Goal: Information Seeking & Learning: Check status

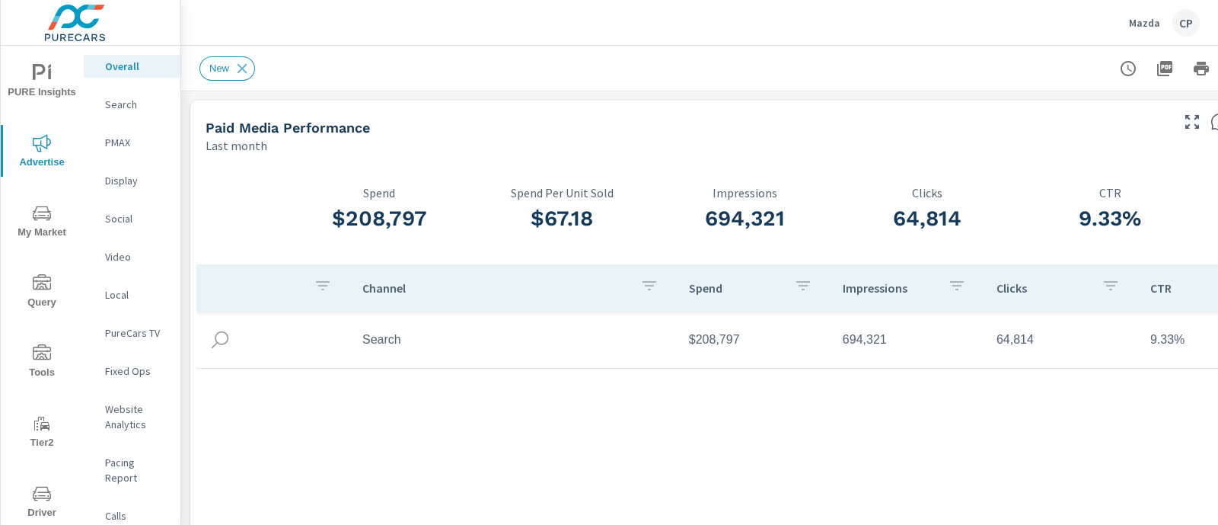
scroll to position [2888, 0]
click at [133, 110] on p "Search" at bounding box center [136, 104] width 63 height 15
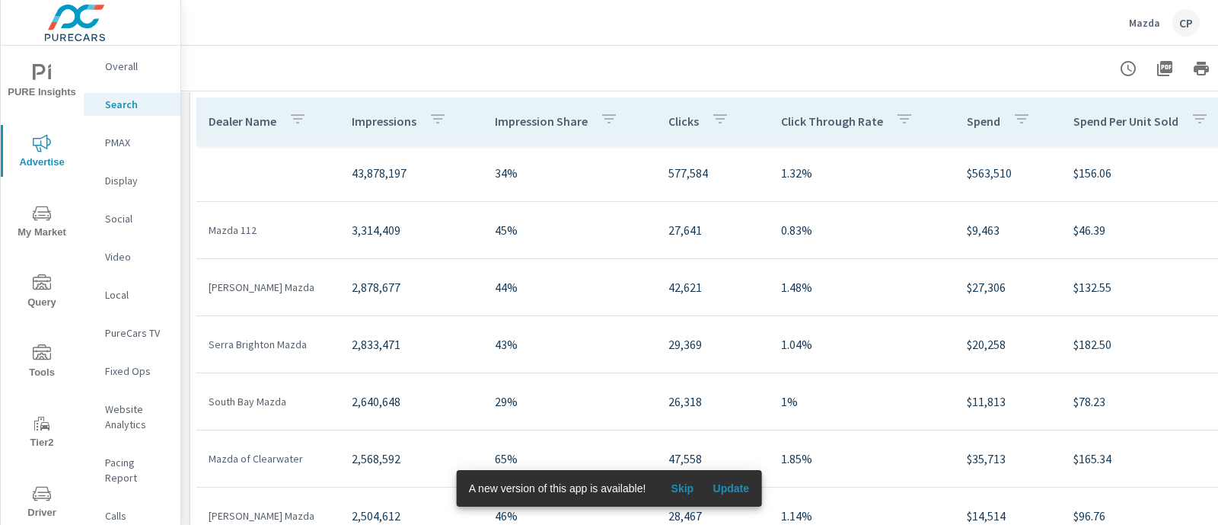
scroll to position [571, 0]
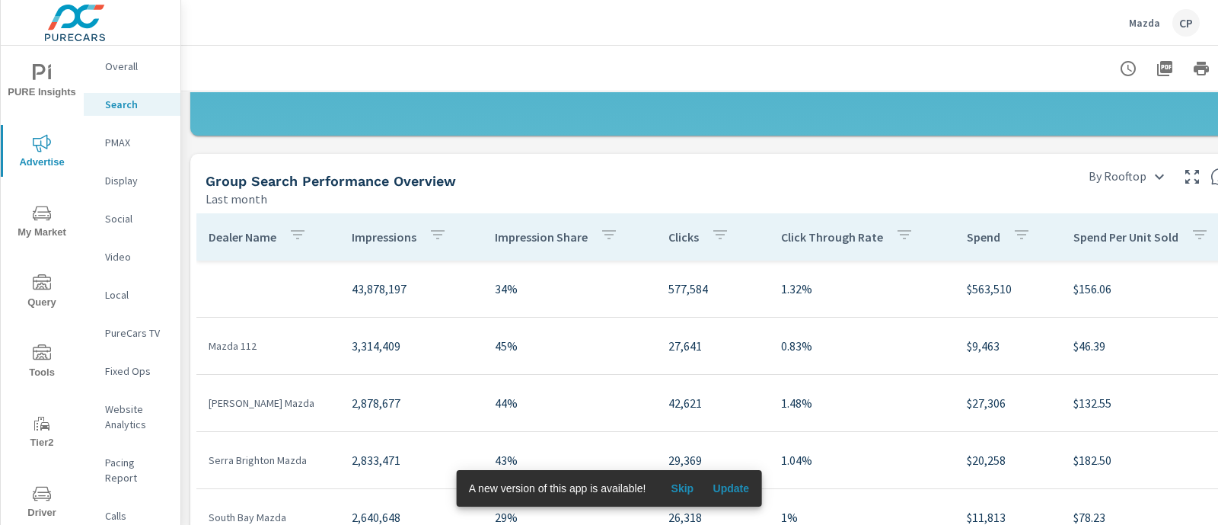
click at [460, 287] on p "43,878,197" at bounding box center [411, 288] width 119 height 18
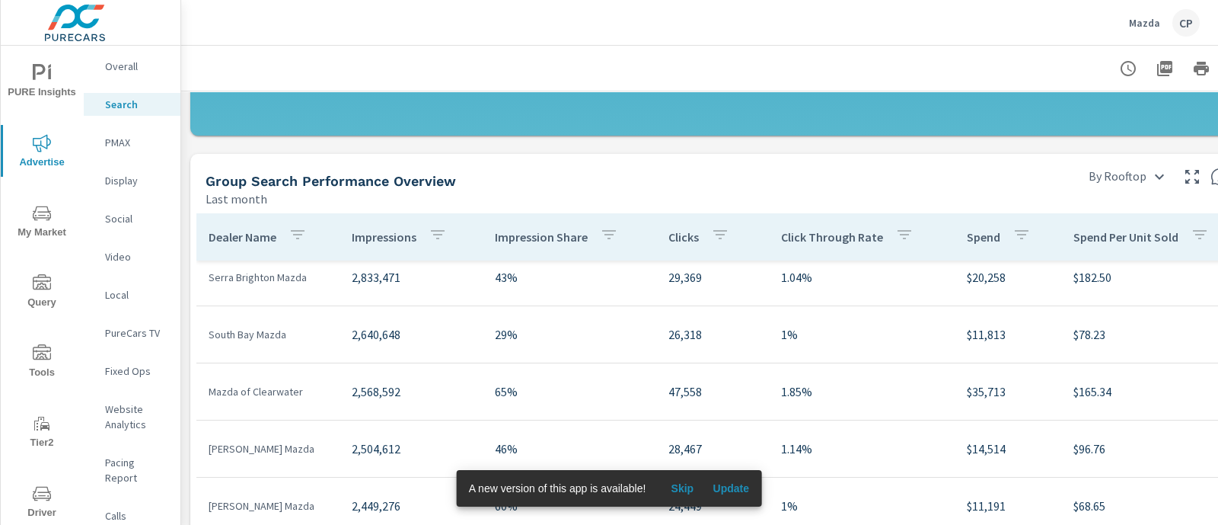
scroll to position [190, 0]
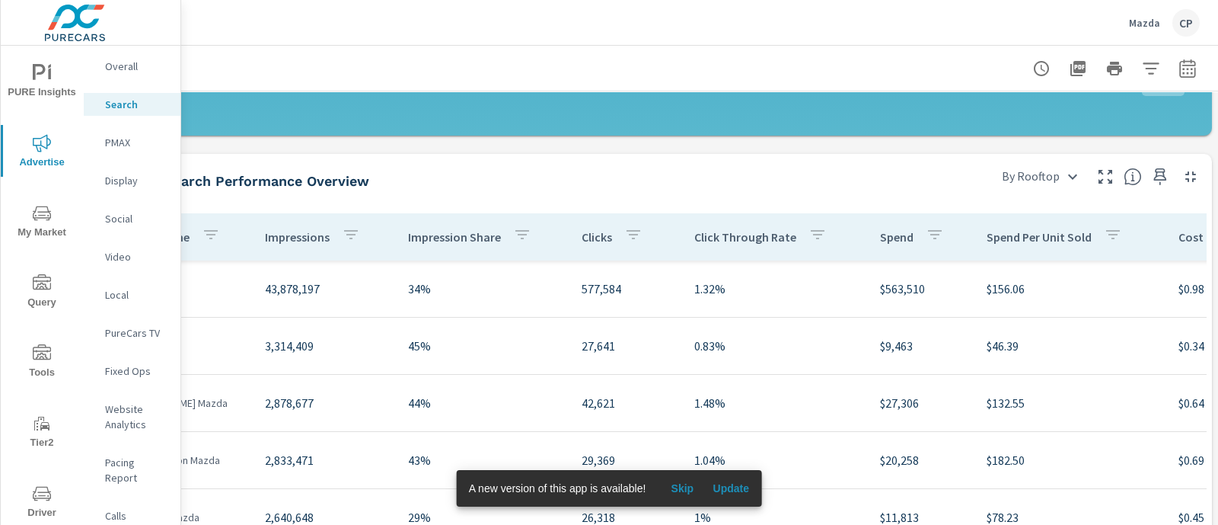
scroll to position [571, 0]
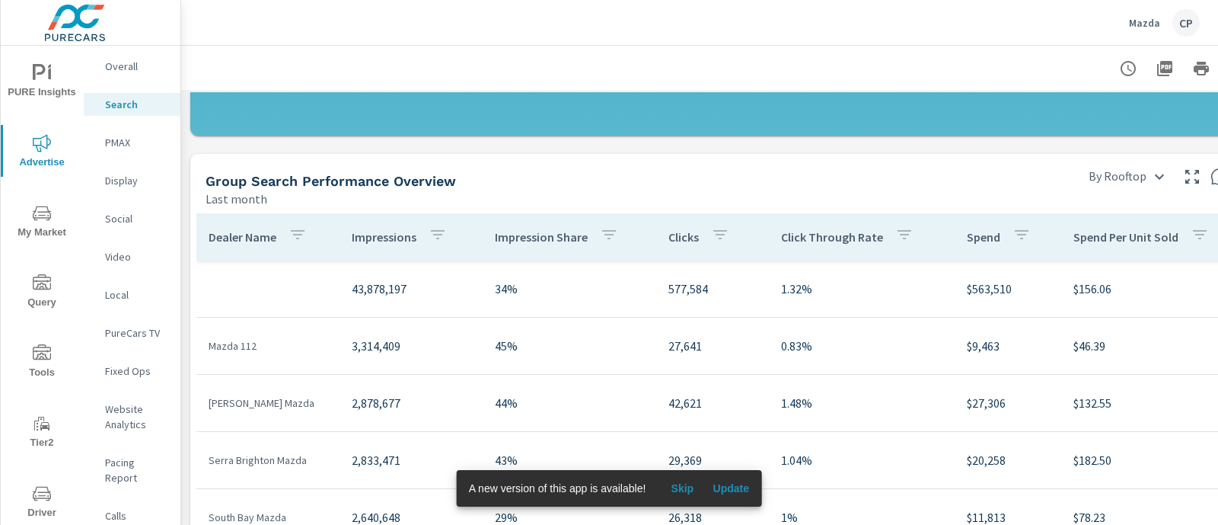
click at [123, 133] on div "PMAX" at bounding box center [132, 142] width 97 height 23
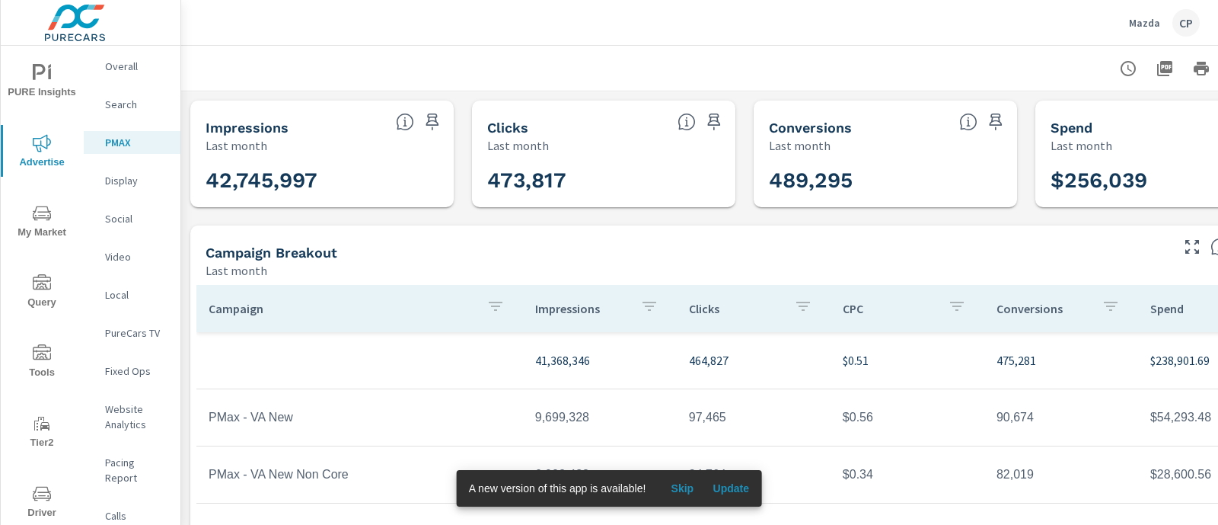
click at [119, 105] on p "Search" at bounding box center [136, 104] width 63 height 15
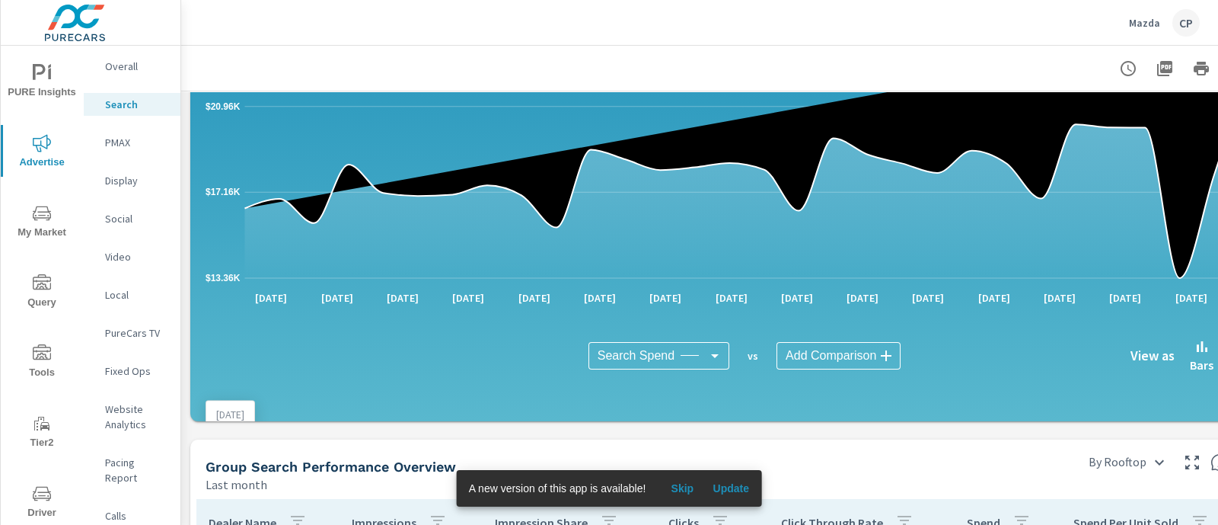
scroll to position [571, 0]
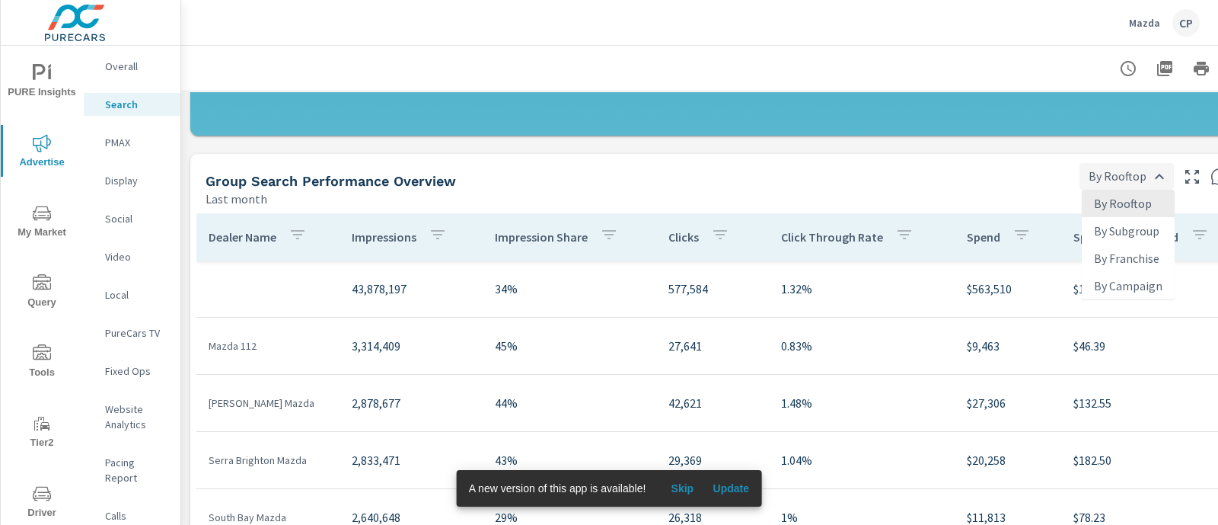
click at [1152, 177] on body "PURE Insights Advertise My Market Query Tools Tier2 Driver Operations Leave Fee…" at bounding box center [609, 262] width 1218 height 525
click at [1116, 279] on li "By Campaign" at bounding box center [1128, 285] width 93 height 27
type input "By Campaign"
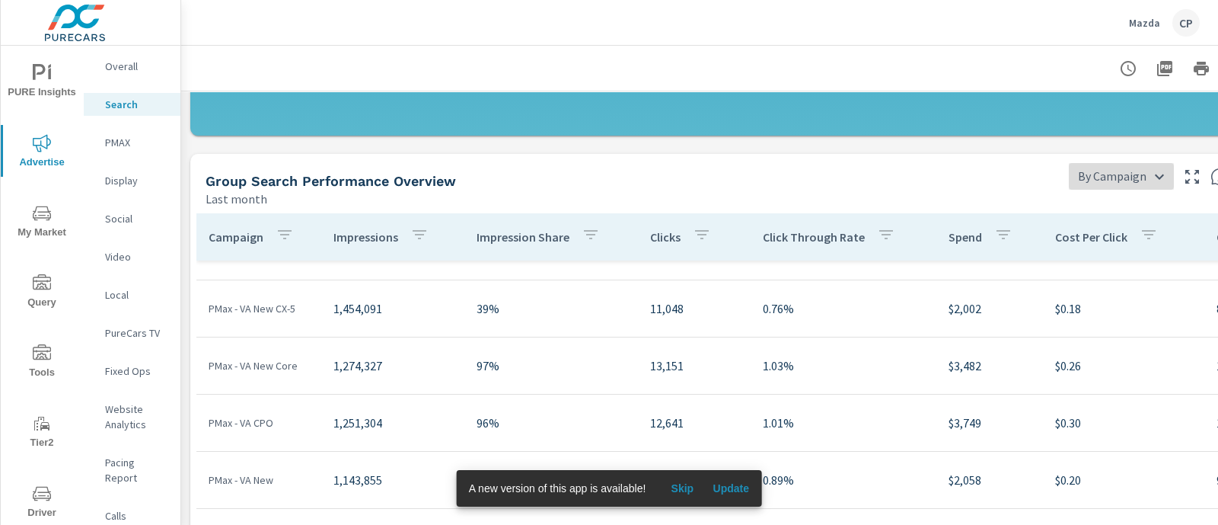
scroll to position [190, 0]
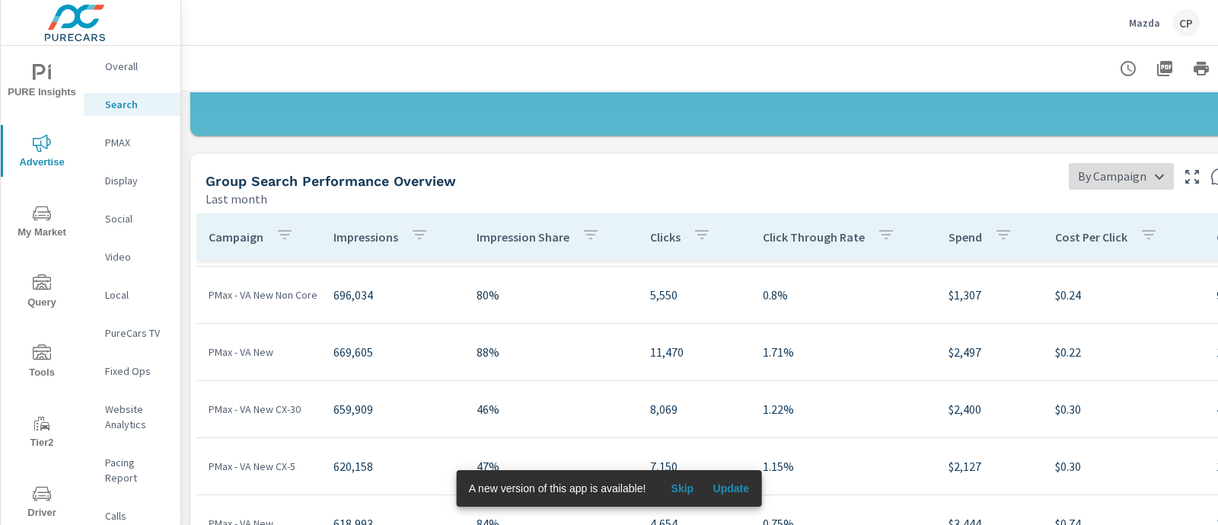
scroll to position [856, 0]
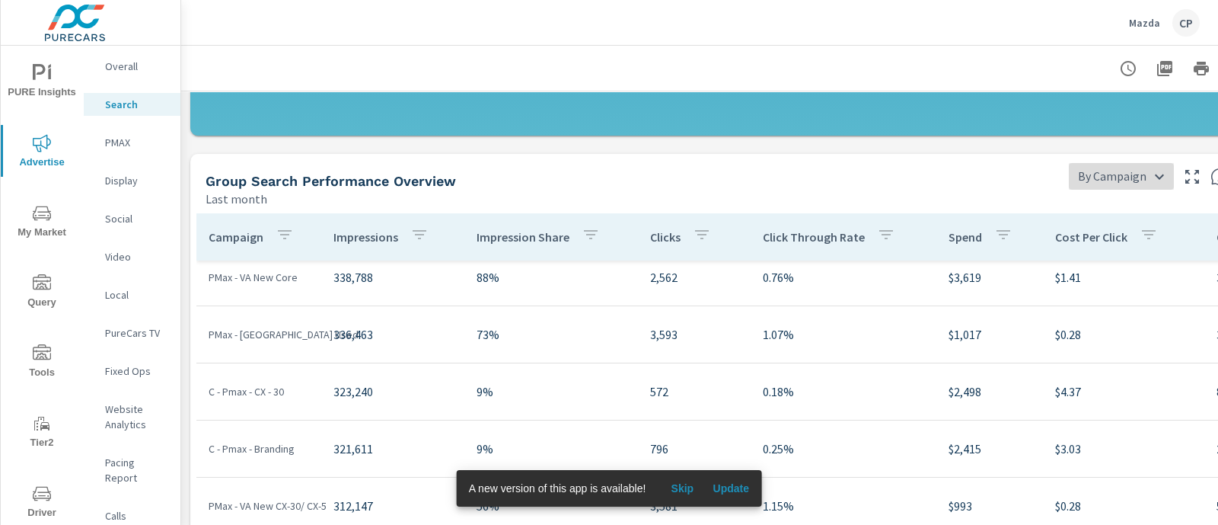
scroll to position [2378, 0]
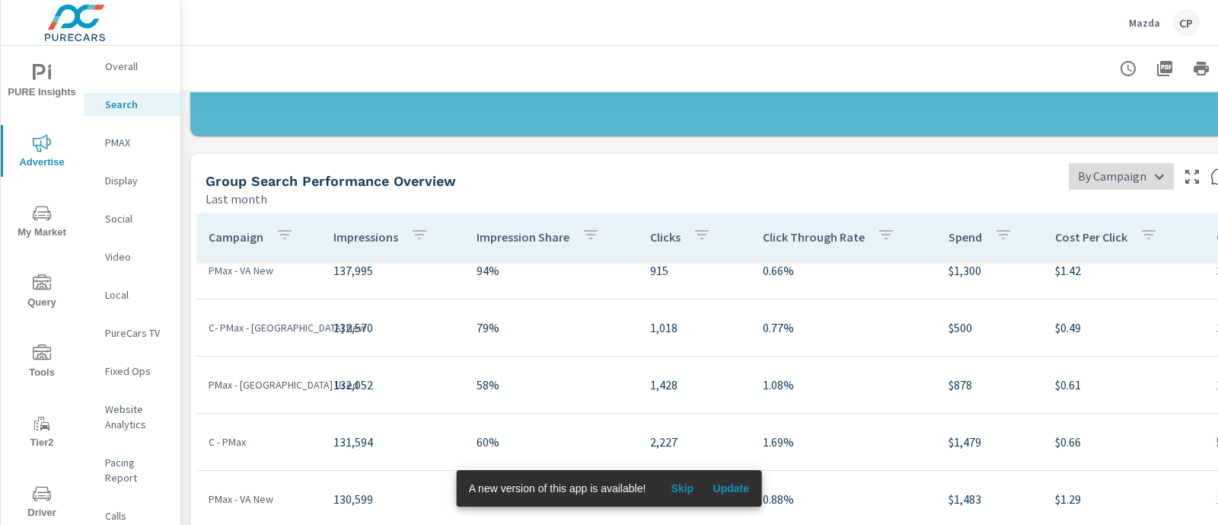
scroll to position [955, 0]
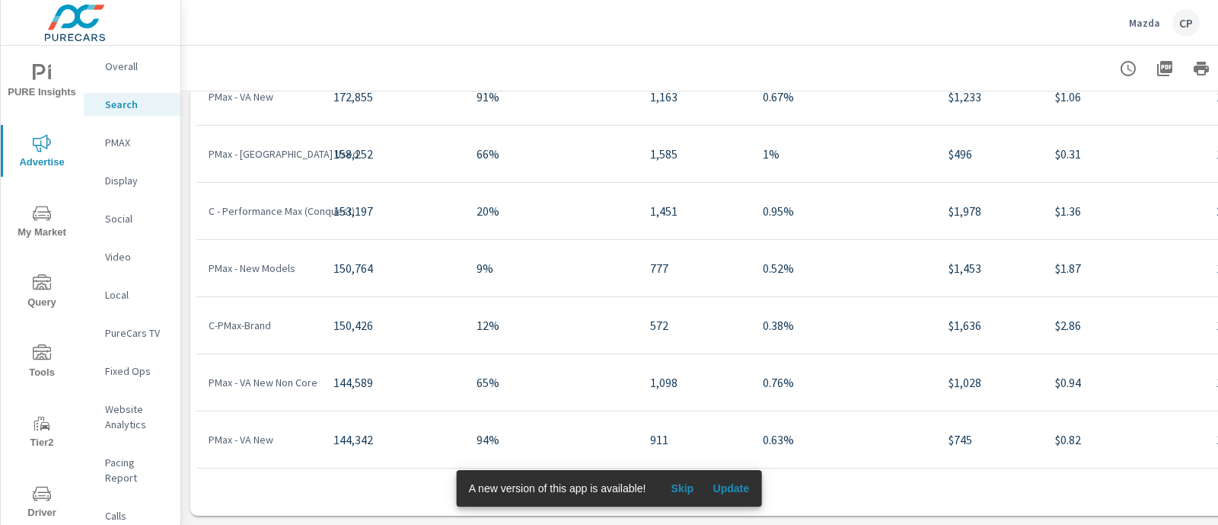
scroll to position [4377, 0]
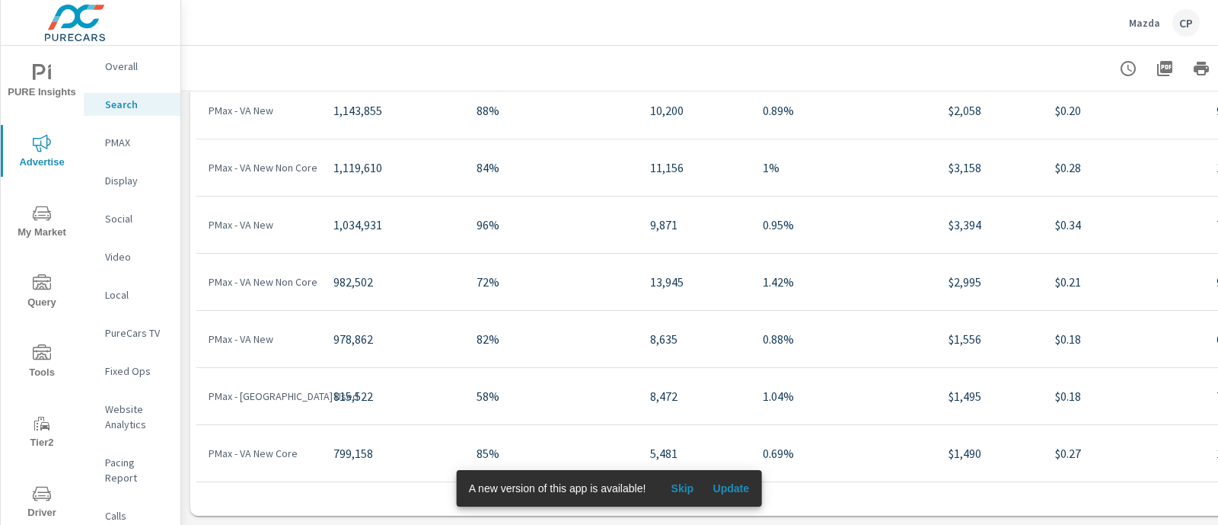
scroll to position [17, 0]
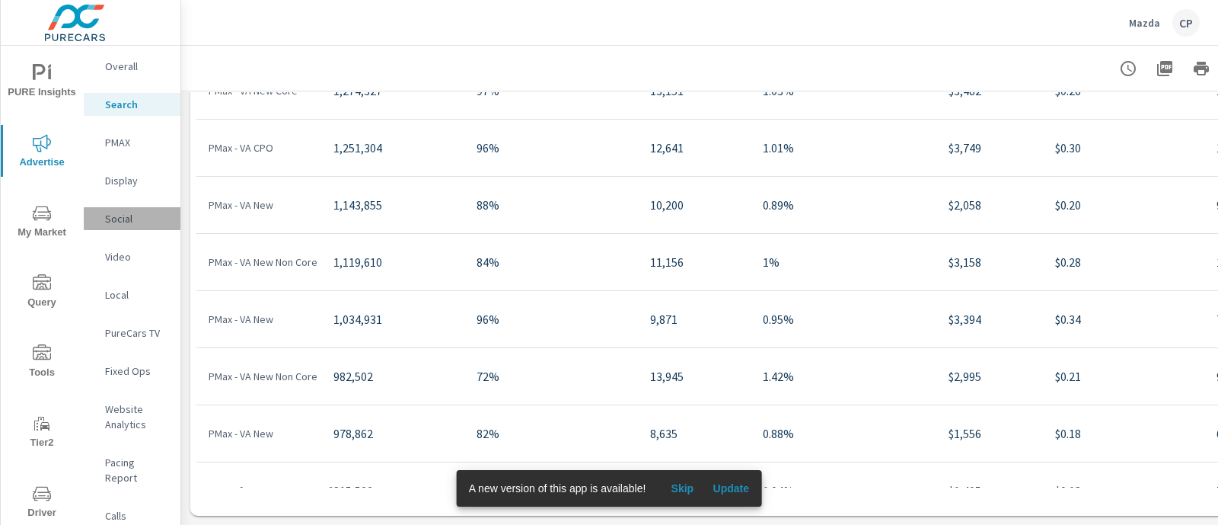
click at [148, 212] on p "Social" at bounding box center [136, 218] width 63 height 15
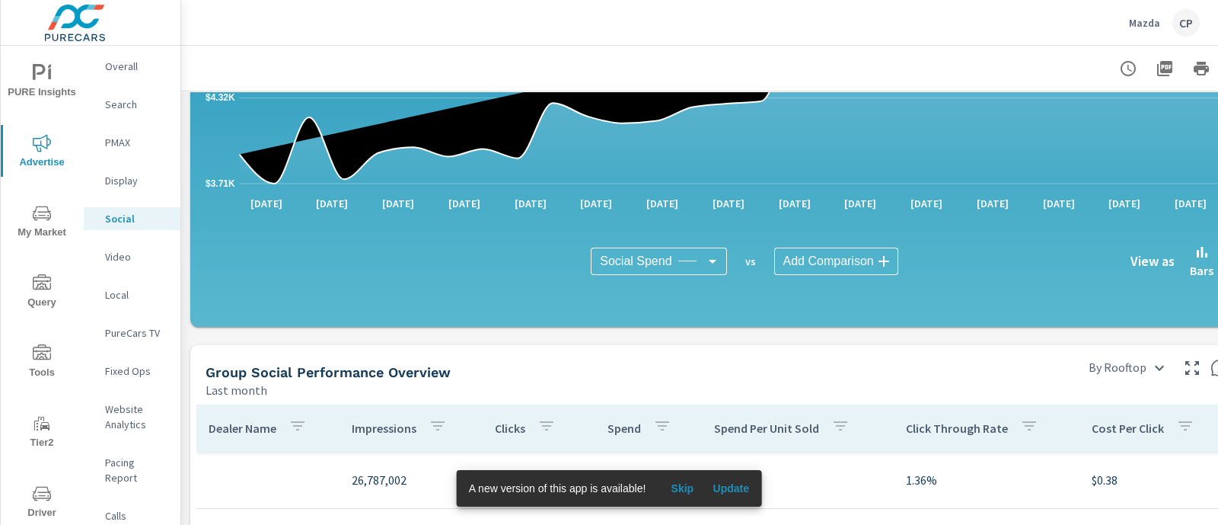
scroll to position [665, 0]
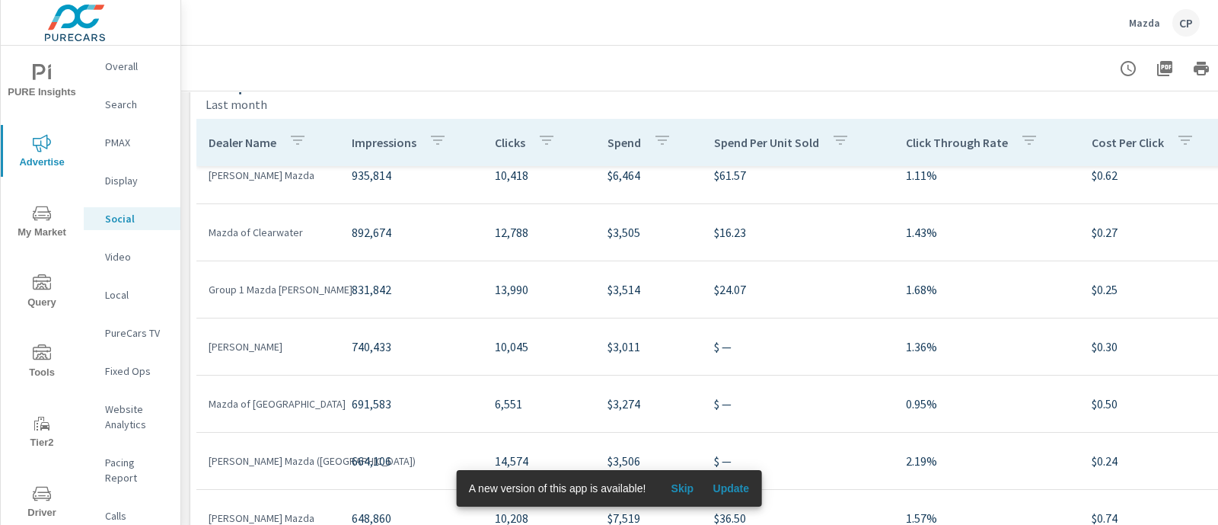
scroll to position [571, 0]
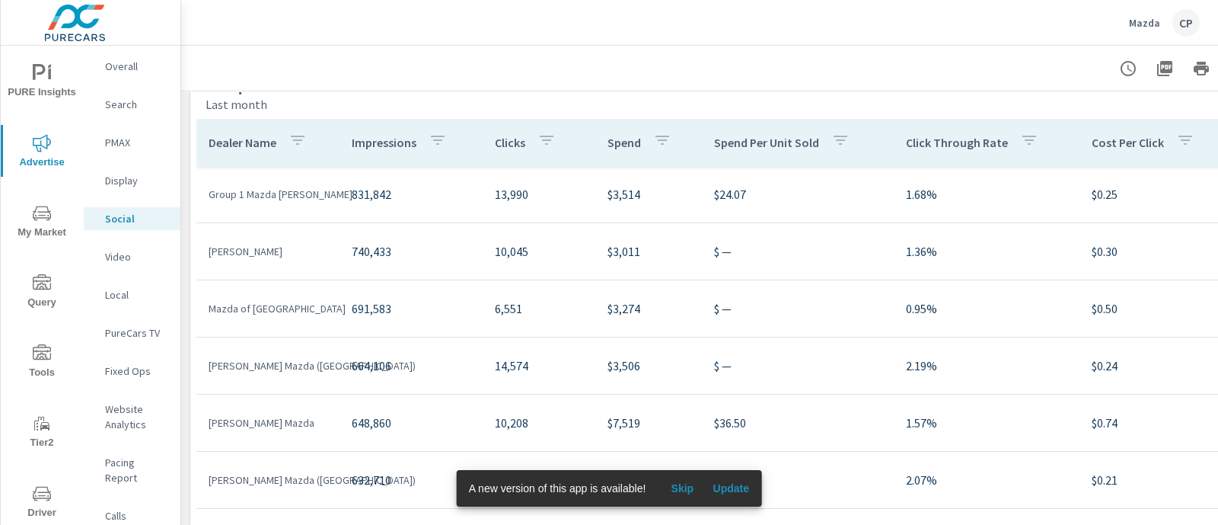
scroll to position [1047, 0]
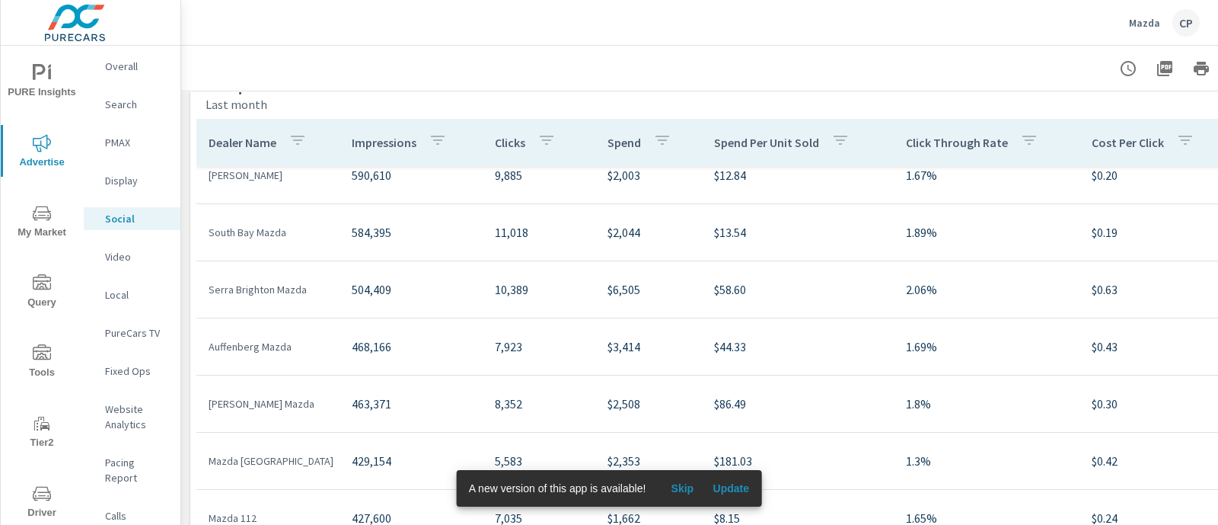
click at [136, 62] on p "Overall" at bounding box center [136, 66] width 63 height 15
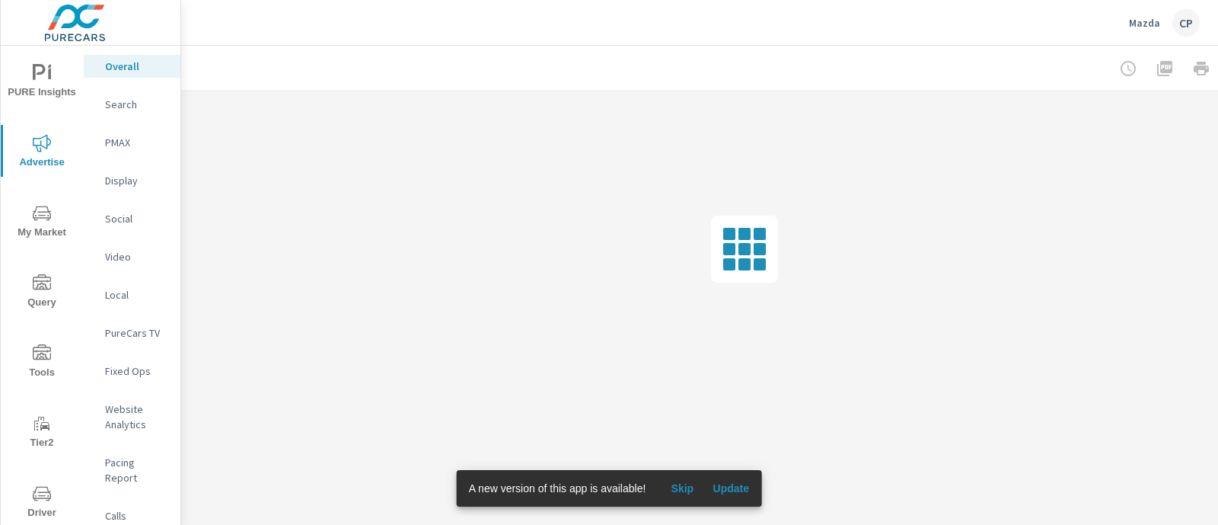
click at [143, 340] on p "PureCars TV" at bounding box center [136, 332] width 63 height 15
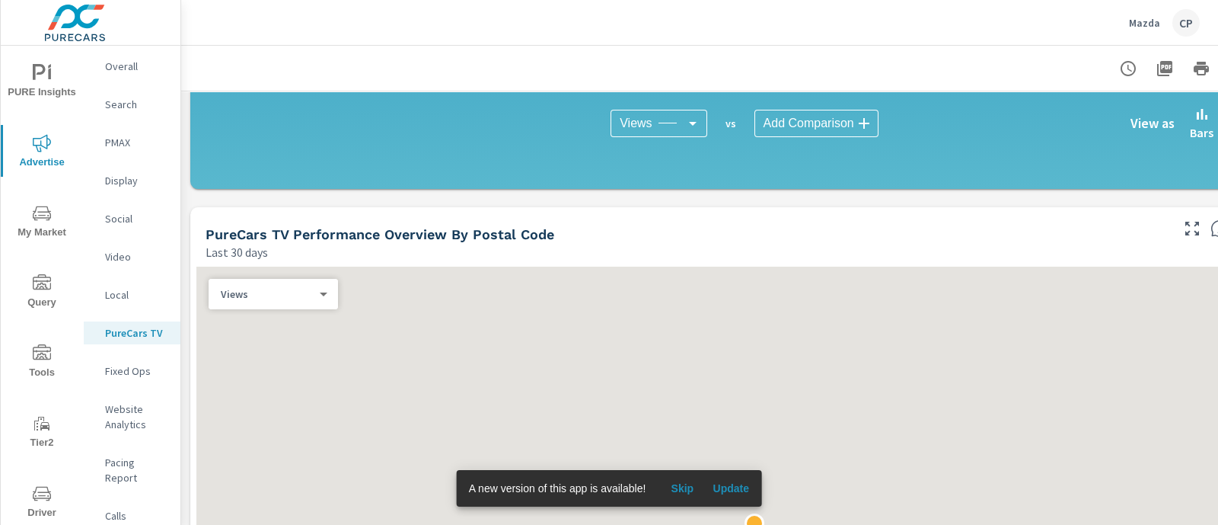
scroll to position [1331, 0]
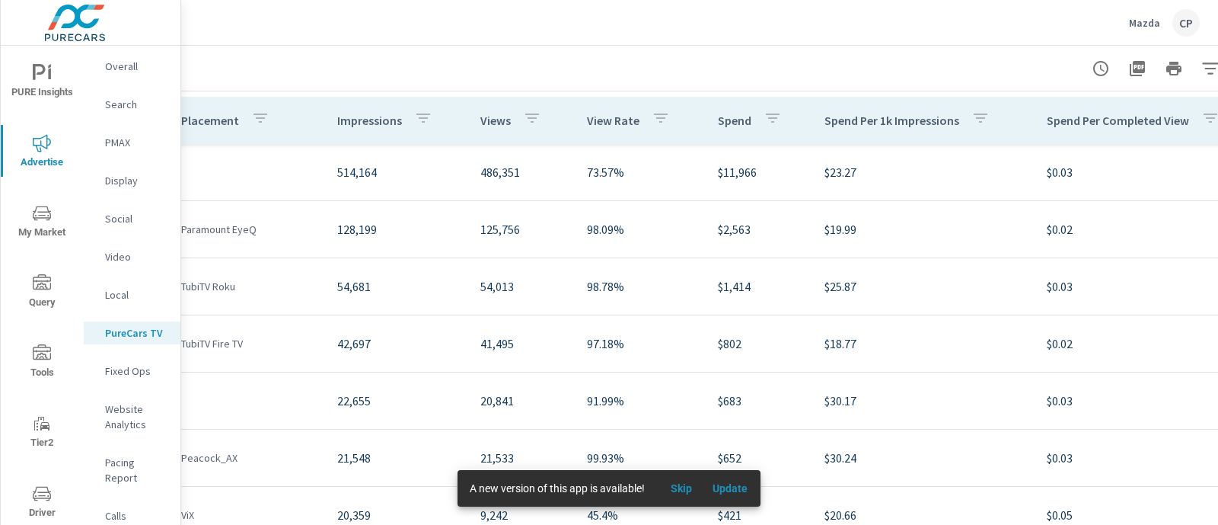
scroll to position [1936, 0]
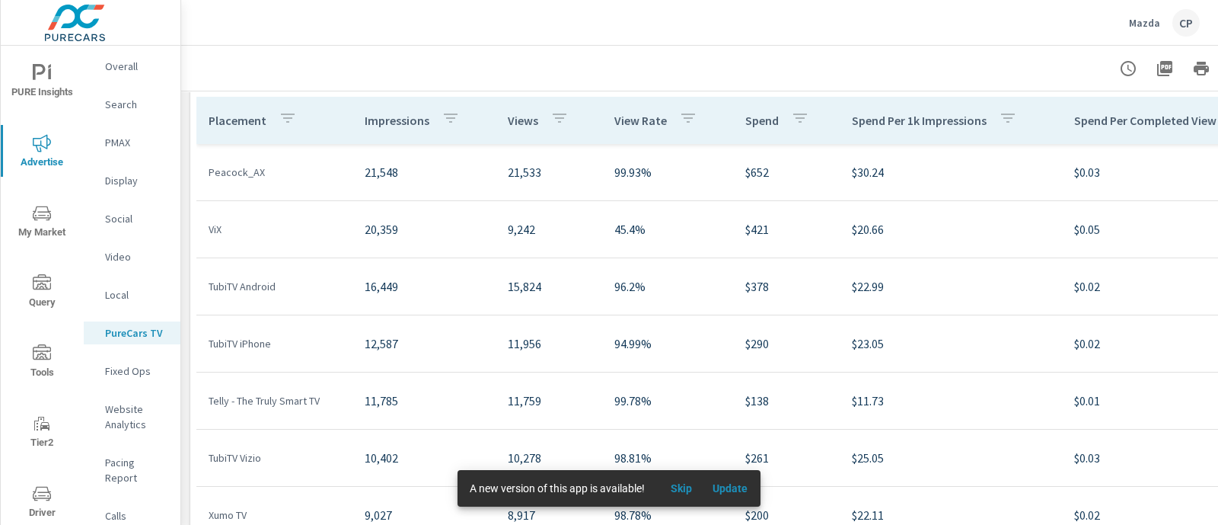
scroll to position [94, 0]
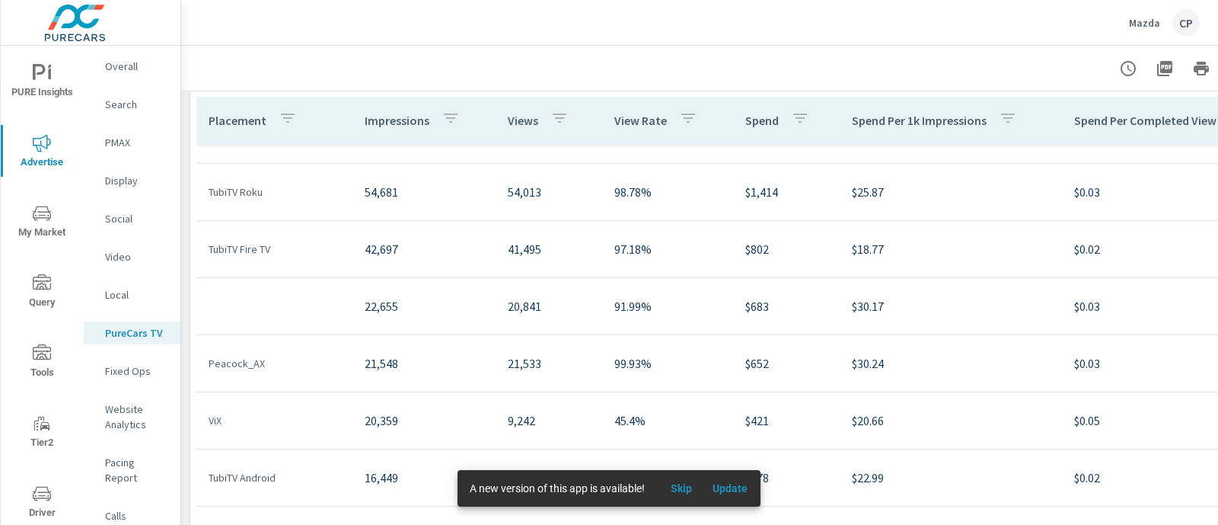
scroll to position [14, 0]
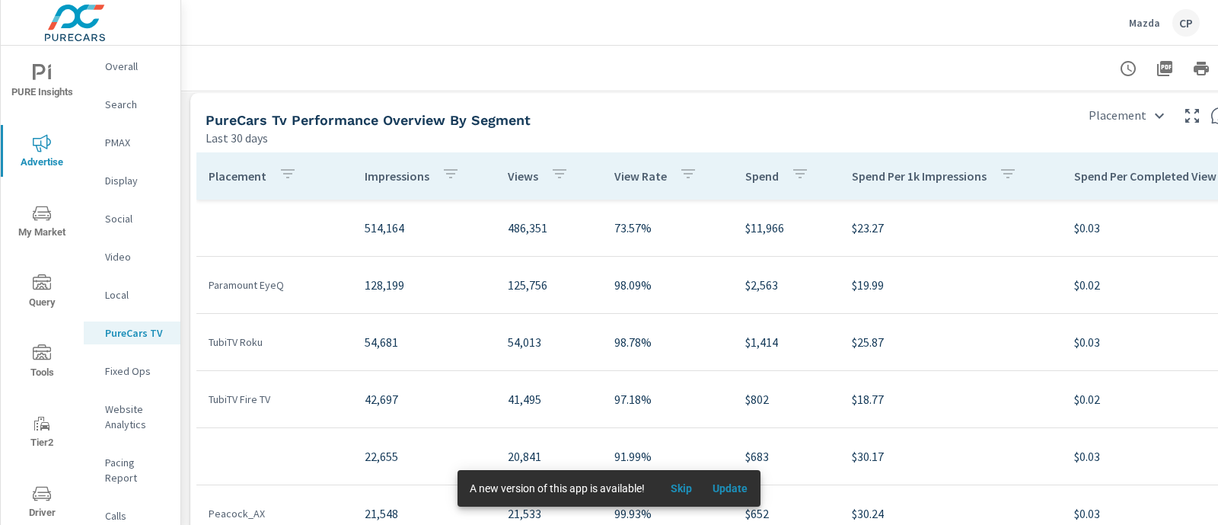
scroll to position [1841, 0]
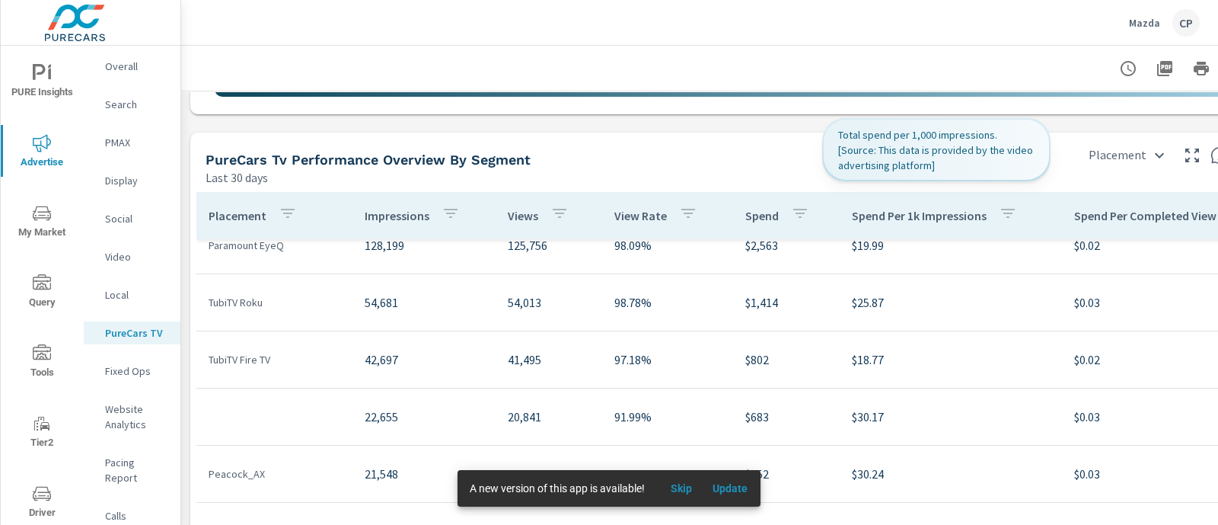
scroll to position [190, 0]
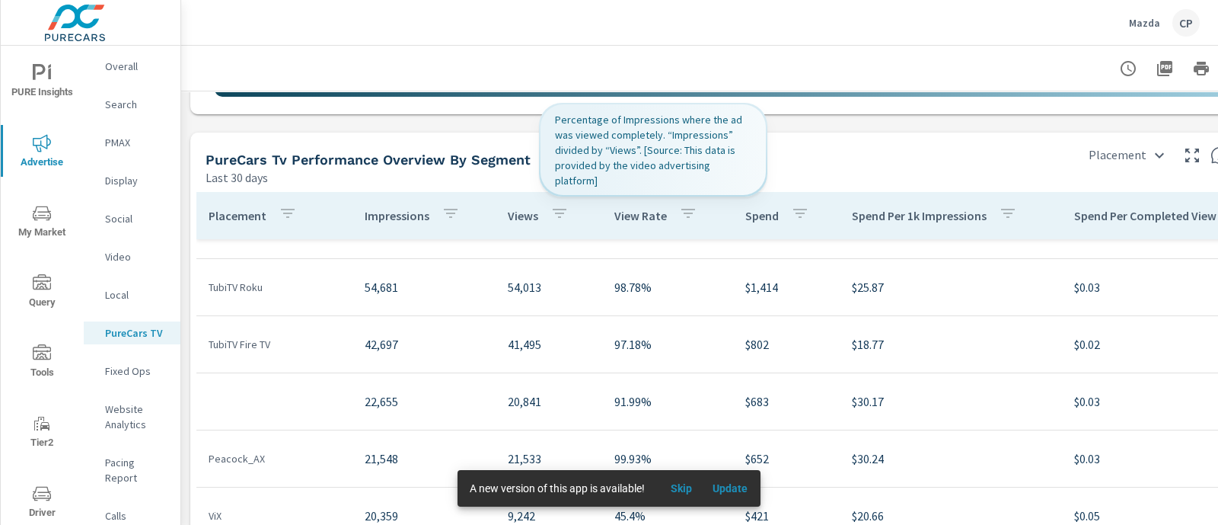
scroll to position [26, 0]
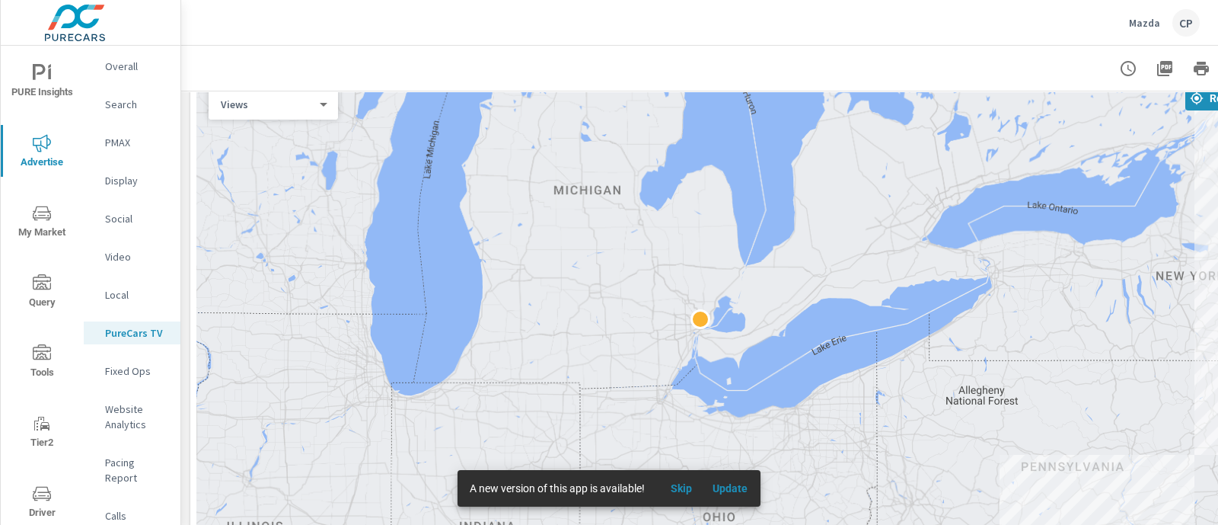
scroll to position [1331, 0]
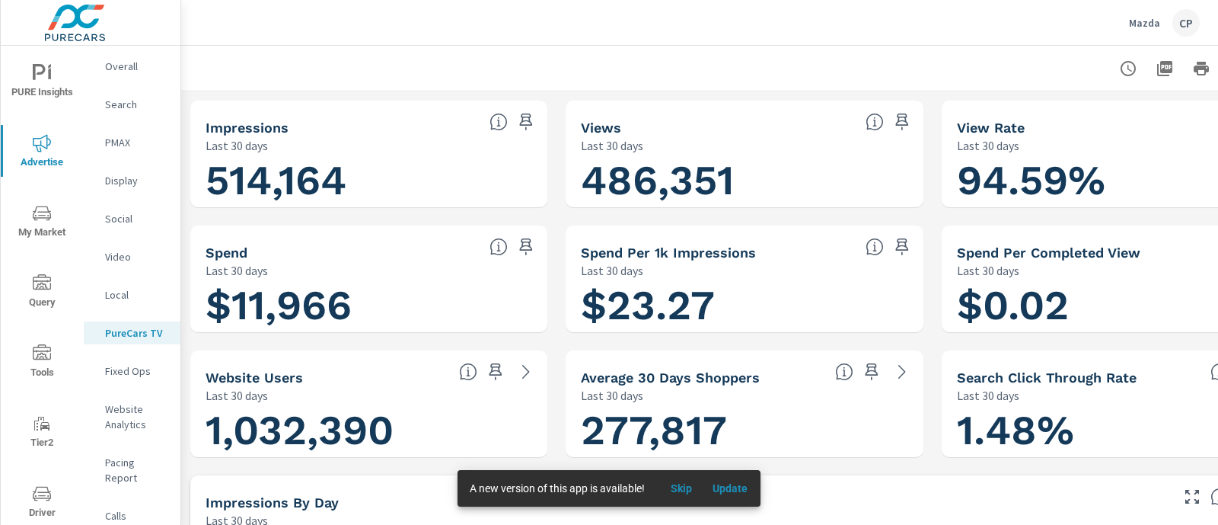
click at [1127, 55] on button "button" at bounding box center [1128, 68] width 30 height 30
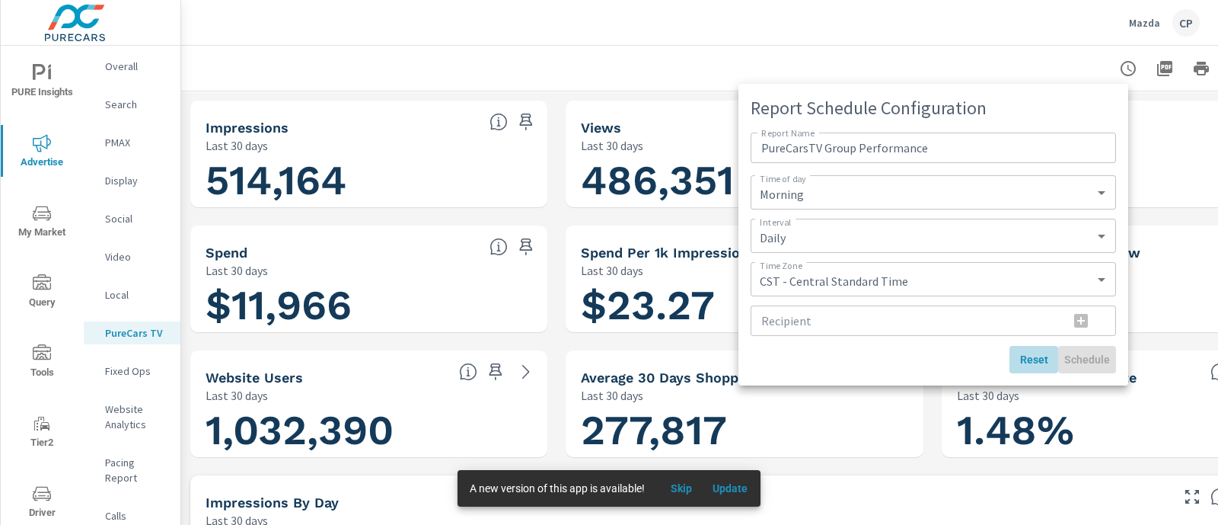
click at [1034, 356] on span "Reset" at bounding box center [1034, 359] width 37 height 14
click at [1157, 93] on div at bounding box center [609, 262] width 1218 height 525
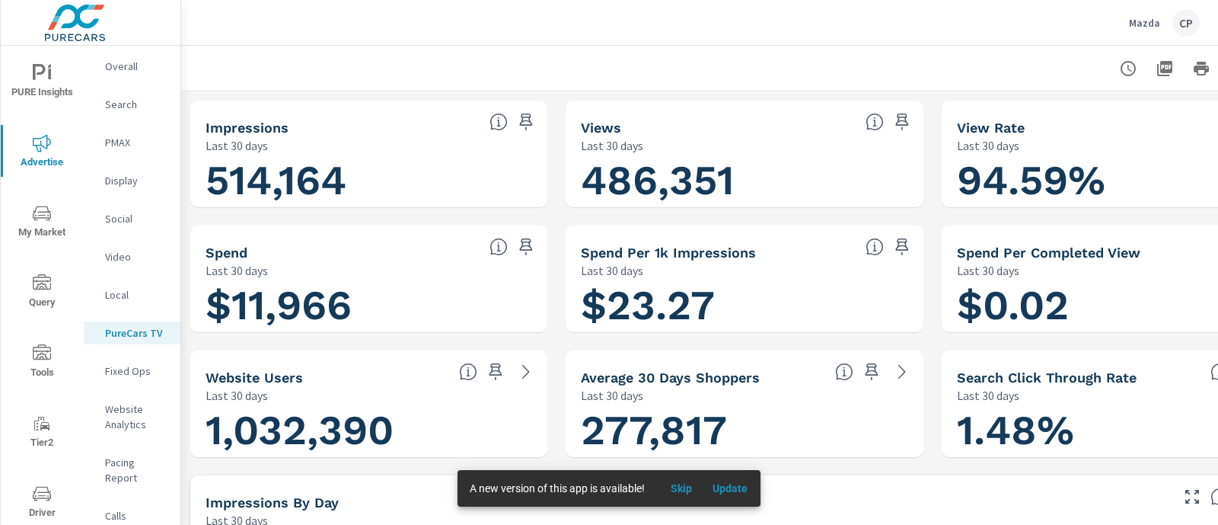
scroll to position [0, 104]
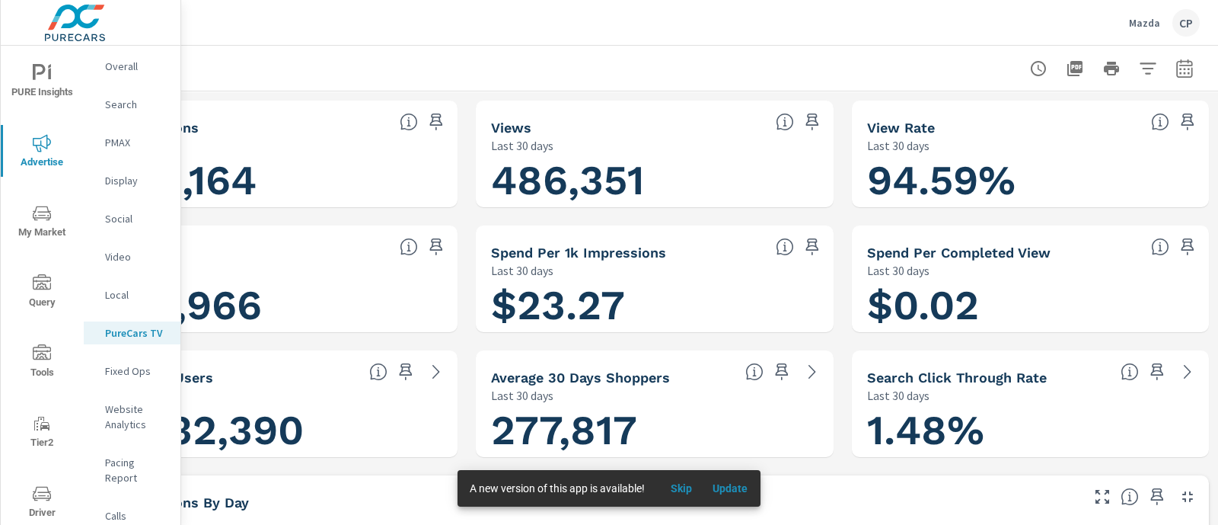
click at [1175, 70] on icon "button" at bounding box center [1184, 68] width 18 height 18
select select "Last 30 days"
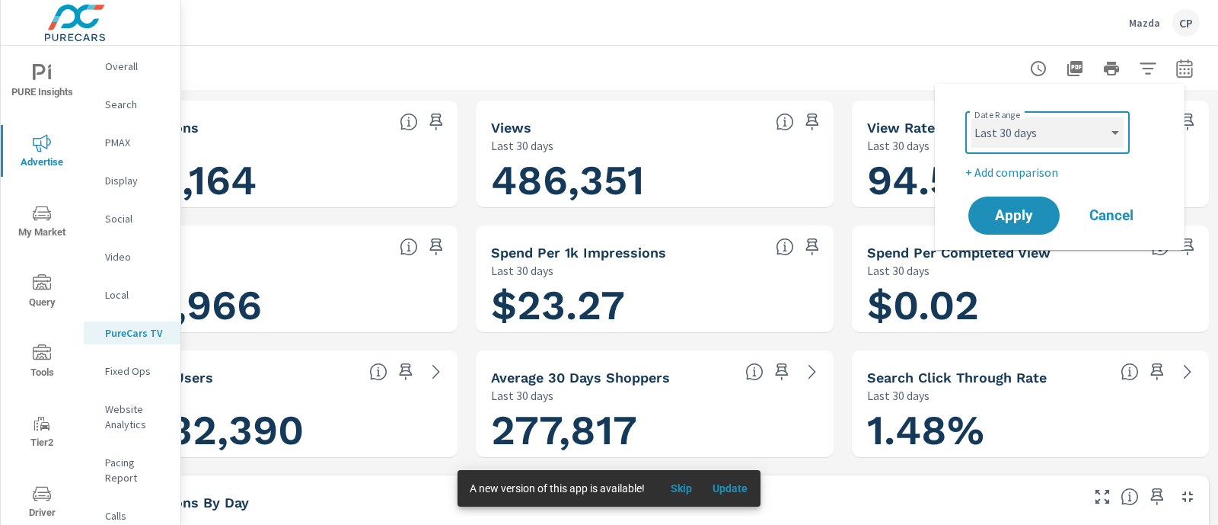
click at [1100, 127] on select "Custom [DATE] Last week Last 7 days Last 14 days Last 30 days Last 45 days Last…" at bounding box center [1047, 132] width 152 height 30
click at [688, 492] on span "Skip" at bounding box center [681, 488] width 37 height 14
